Goal: Transaction & Acquisition: Book appointment/travel/reservation

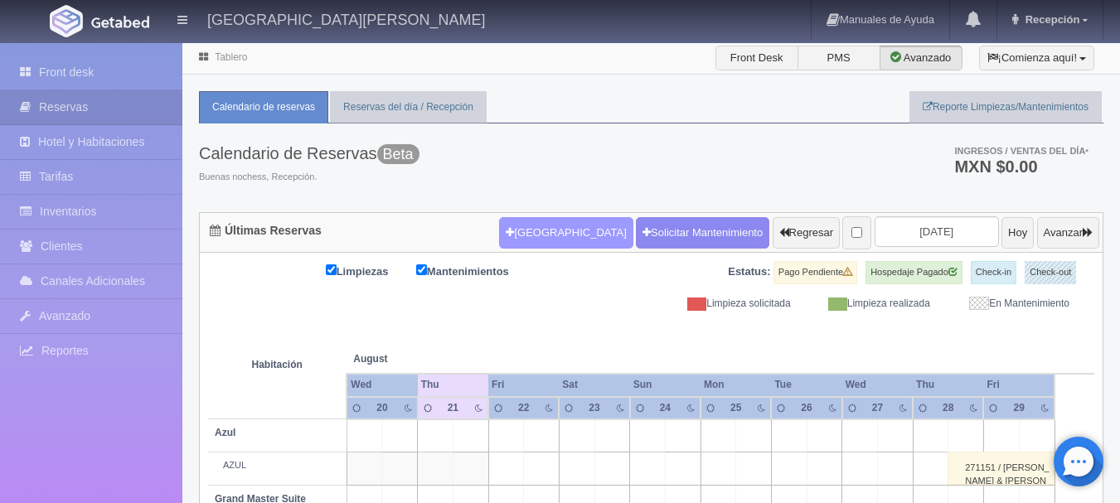
click at [544, 236] on button "[GEOGRAPHIC_DATA]" at bounding box center [566, 233] width 134 height 32
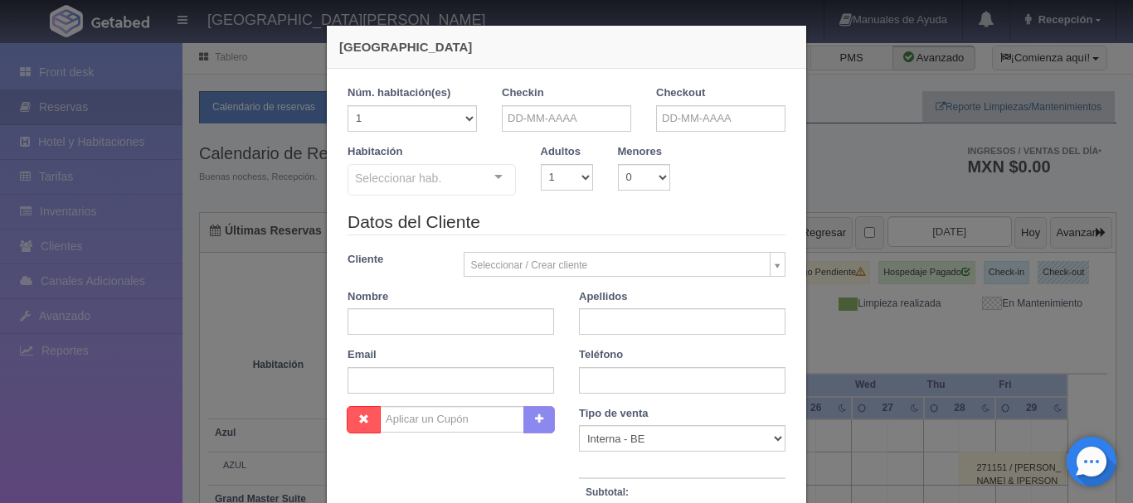
checkbox input "false"
click at [578, 110] on input "text" at bounding box center [566, 118] width 129 height 27
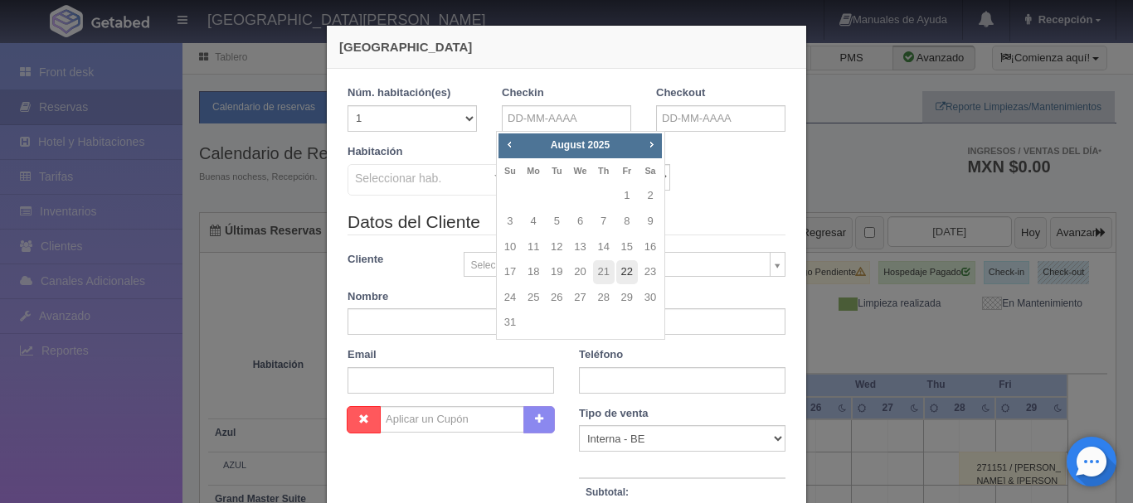
click at [629, 274] on link "22" at bounding box center [627, 272] width 22 height 24
type input "[DATE]"
checkbox input "false"
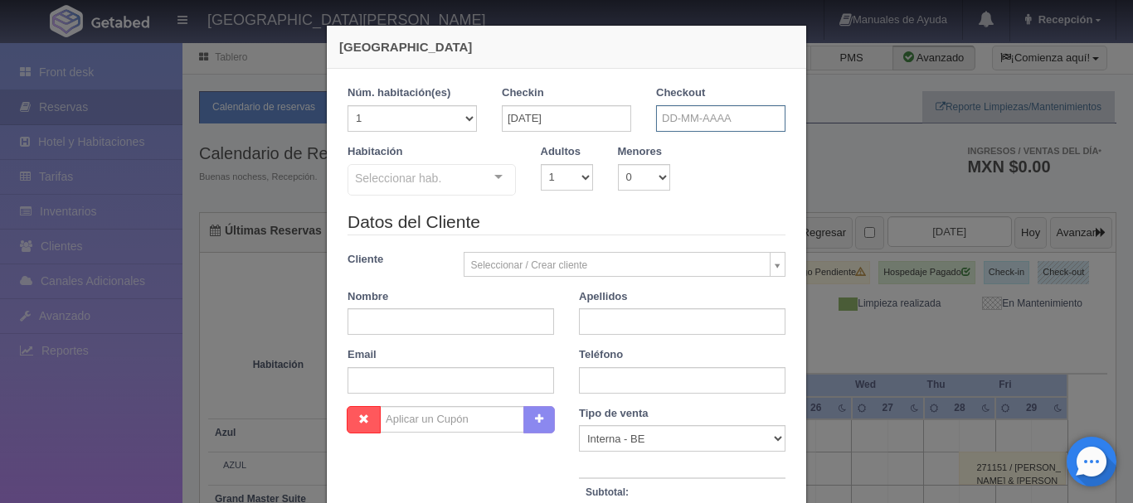
click at [695, 119] on input "text" at bounding box center [720, 118] width 129 height 27
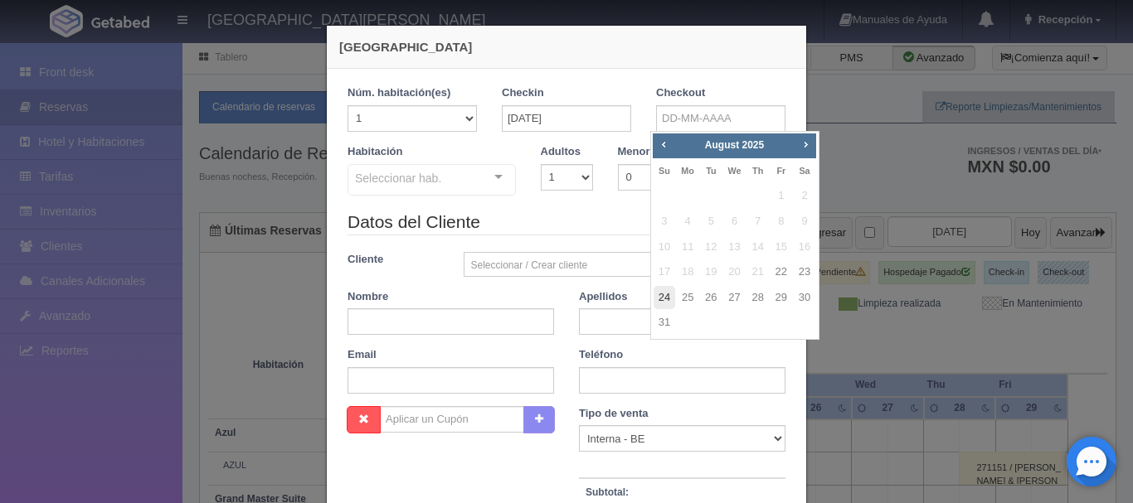
click at [663, 299] on link "24" at bounding box center [664, 298] width 22 height 24
type input "[DATE]"
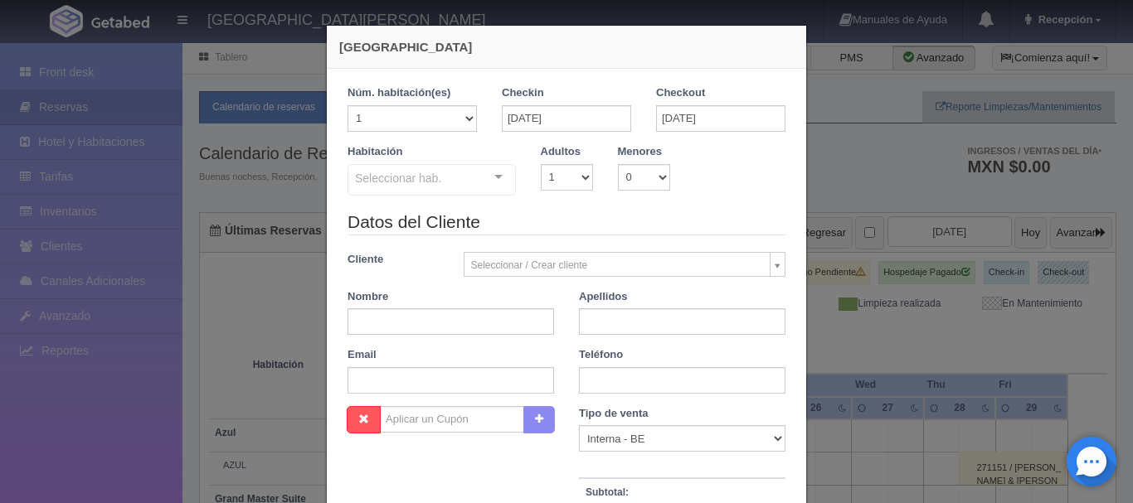
checkbox input "false"
click at [584, 177] on select "1 2 3 4 5 6 7 8 9 10" at bounding box center [567, 177] width 52 height 27
select select "2"
click at [541, 164] on select "1 2 3 4 5 6 7 8 9 10" at bounding box center [567, 177] width 52 height 27
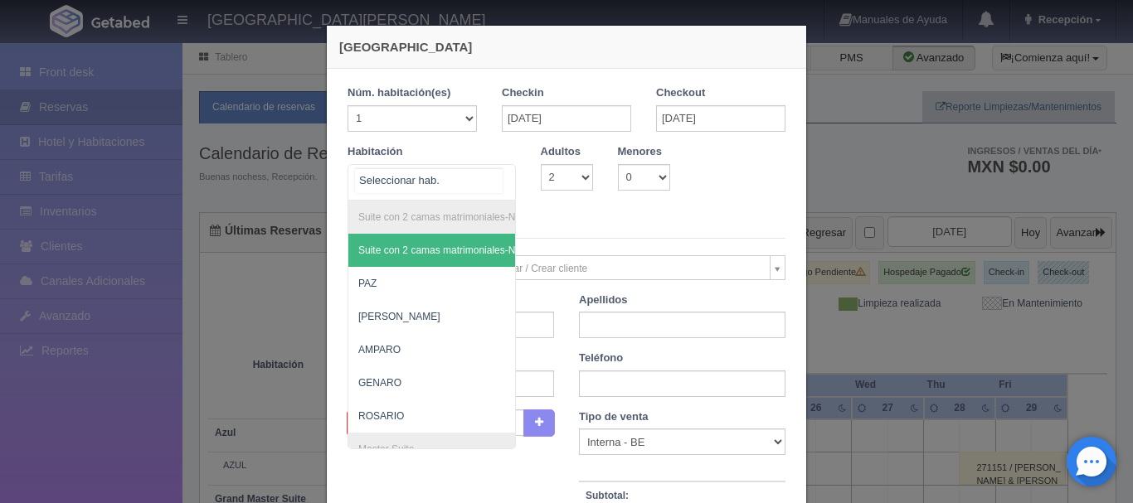
click at [482, 182] on div "Suite con 2 camas matrimoniales-No apta para menores Suite con 2 camas matrimon…" at bounding box center [431, 182] width 168 height 36
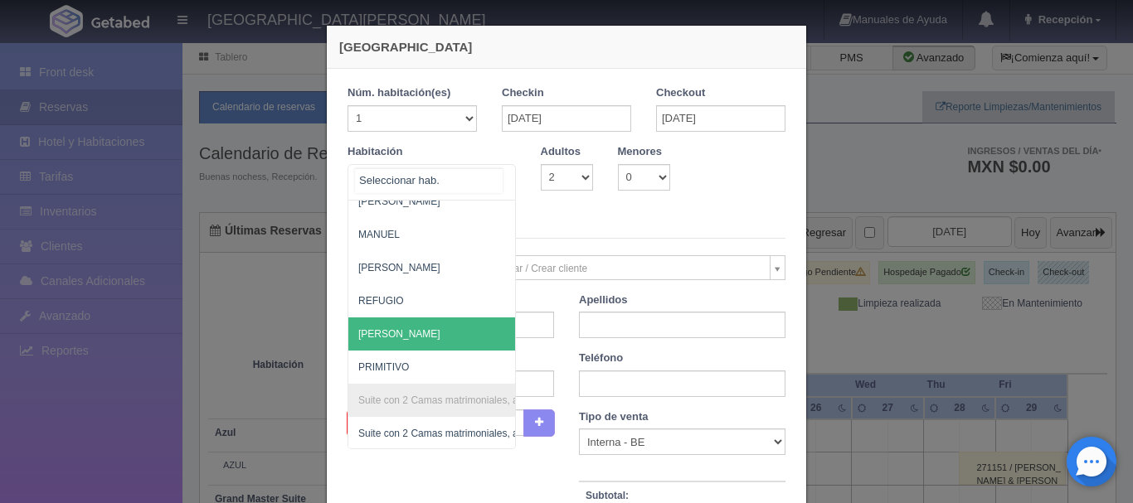
scroll to position [1011, 0]
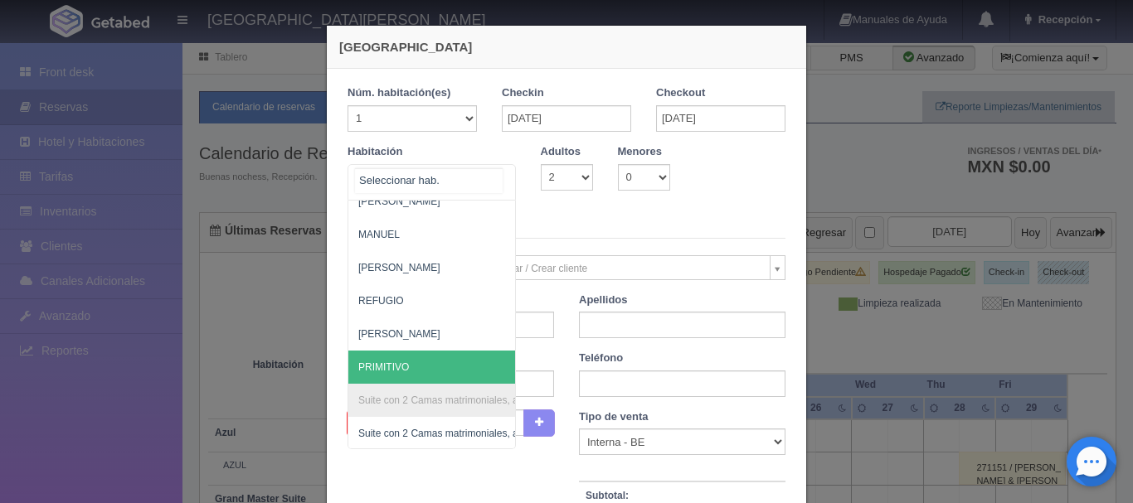
click at [421, 370] on span "PRIMITIVO" at bounding box center [512, 367] width 328 height 33
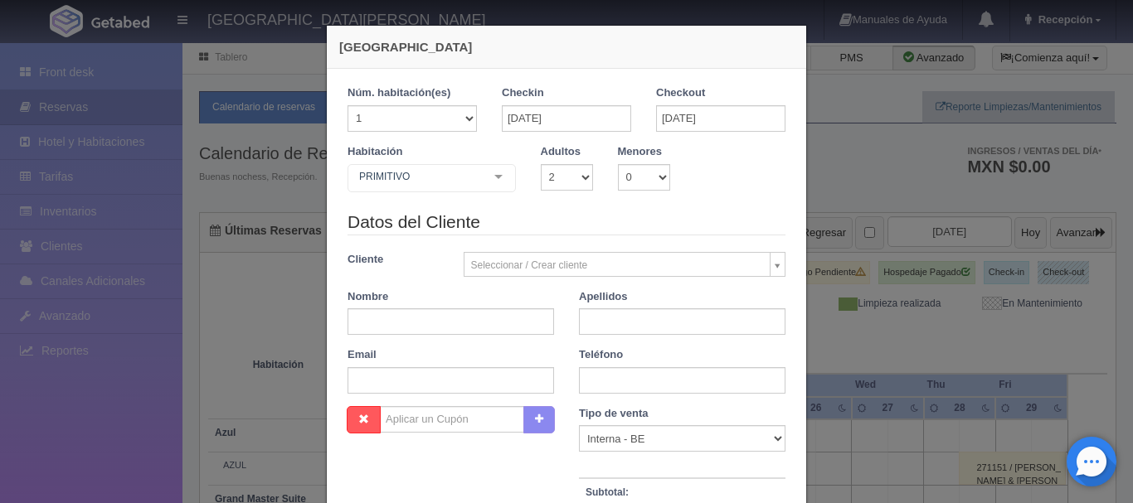
checkbox input "false"
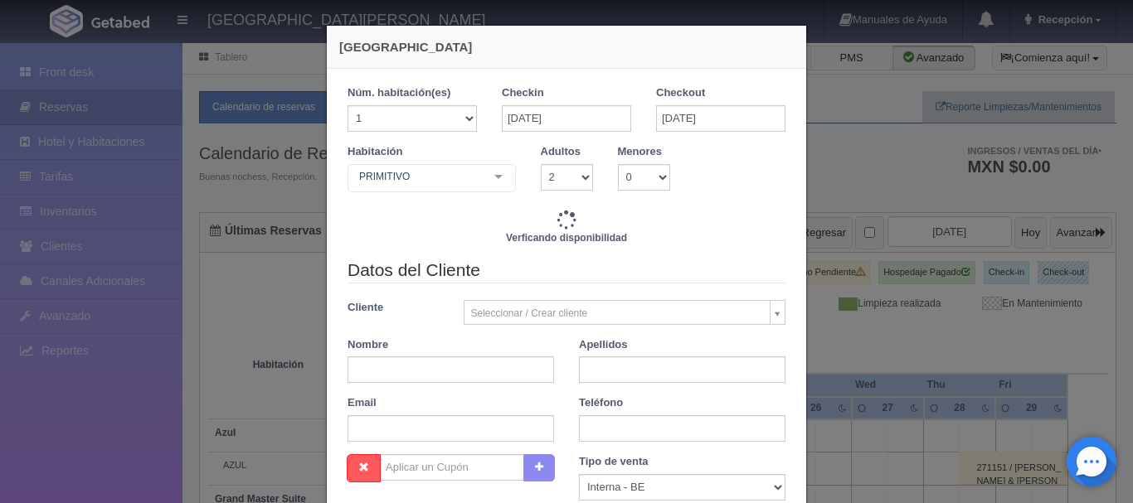
type input "9520.00"
checkbox input "false"
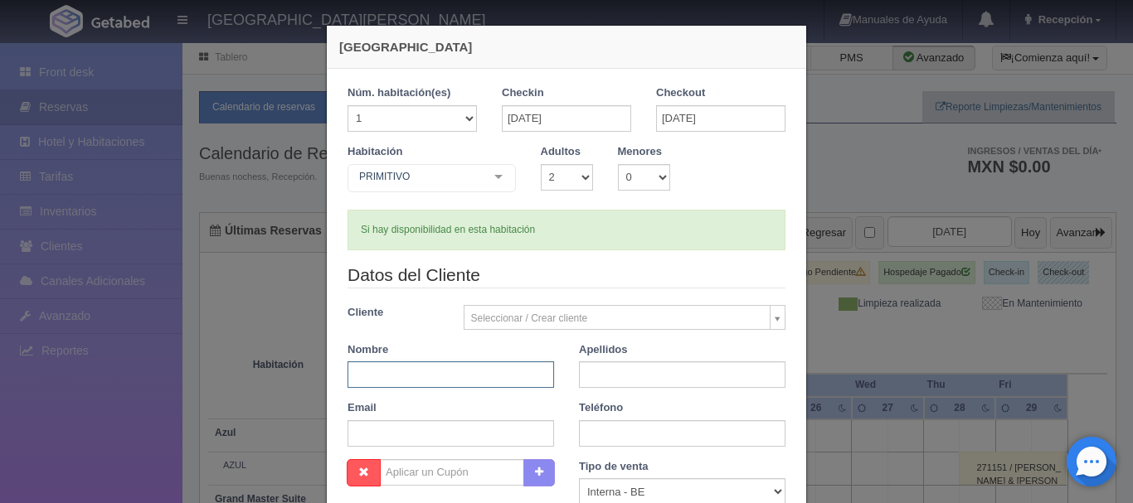
click at [475, 377] on input "text" at bounding box center [450, 375] width 206 height 27
type input "[PERSON_NAME]"
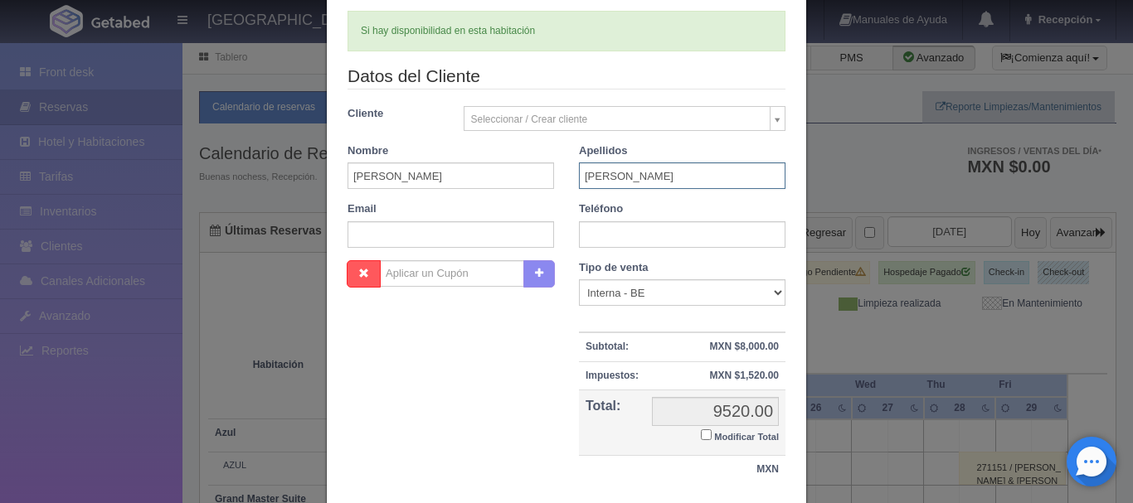
scroll to position [199, 0]
type input "[PERSON_NAME]"
click at [620, 234] on input "text" at bounding box center [682, 234] width 206 height 27
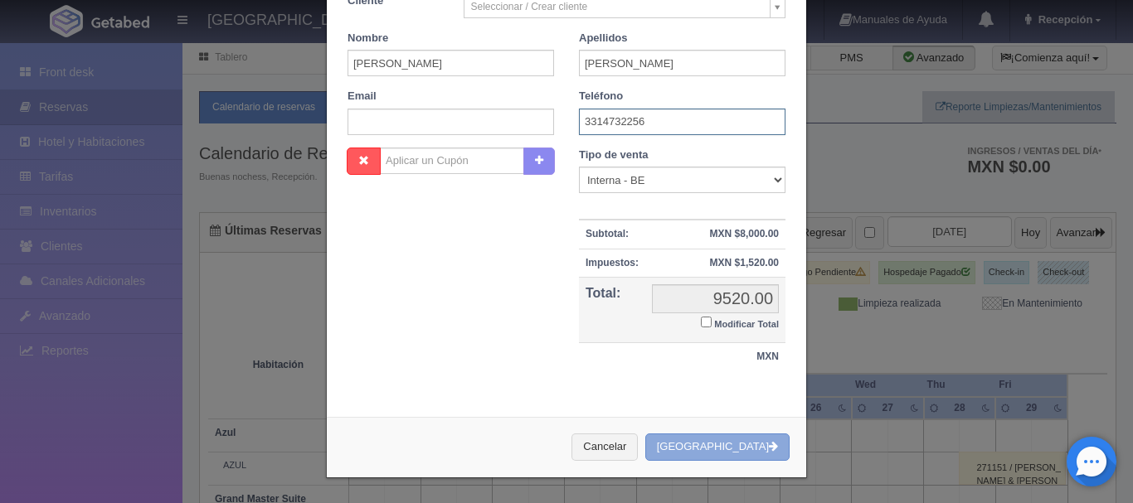
type input "3314732256"
click at [729, 444] on button "[GEOGRAPHIC_DATA]" at bounding box center [717, 447] width 144 height 27
